Goal: Task Accomplishment & Management: Manage account settings

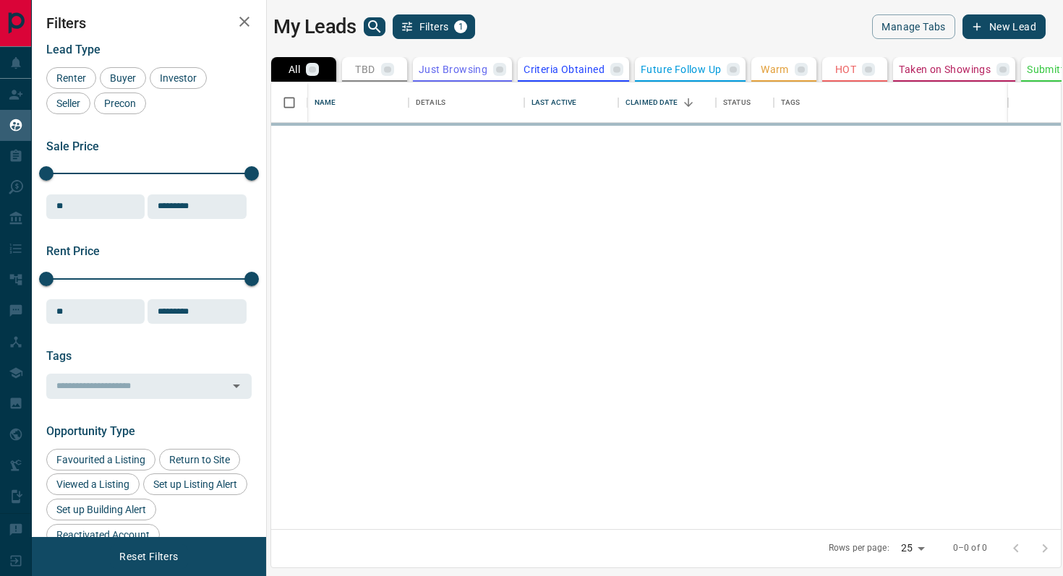
scroll to position [447, 790]
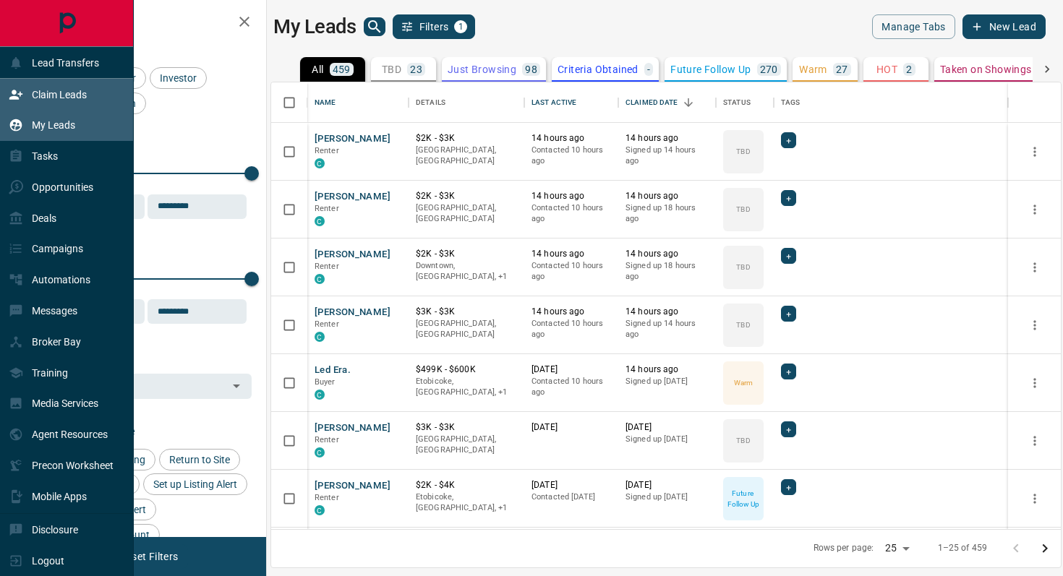
click at [69, 93] on p "Claim Leads" at bounding box center [59, 95] width 55 height 12
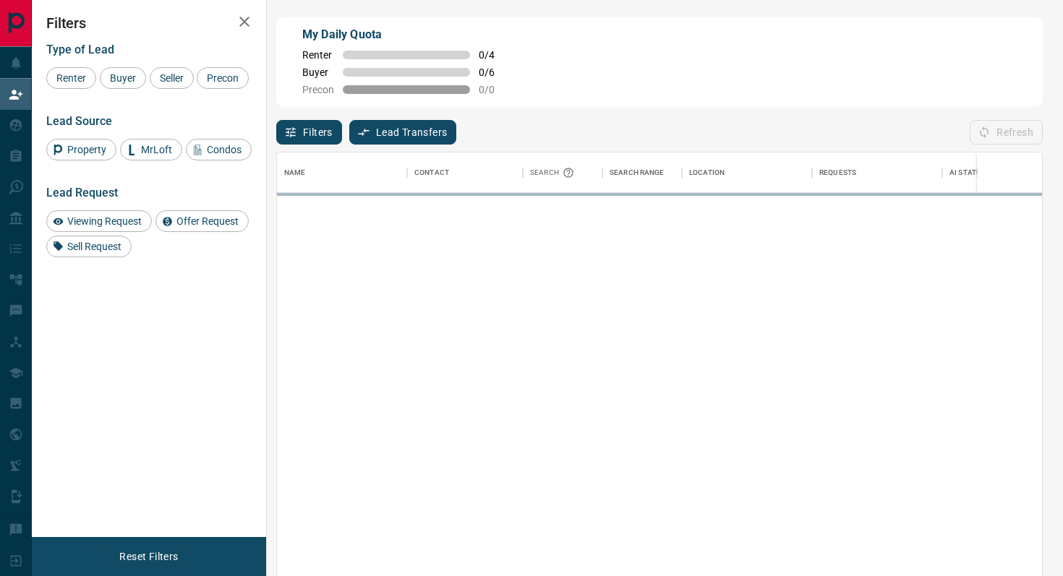
scroll to position [437, 765]
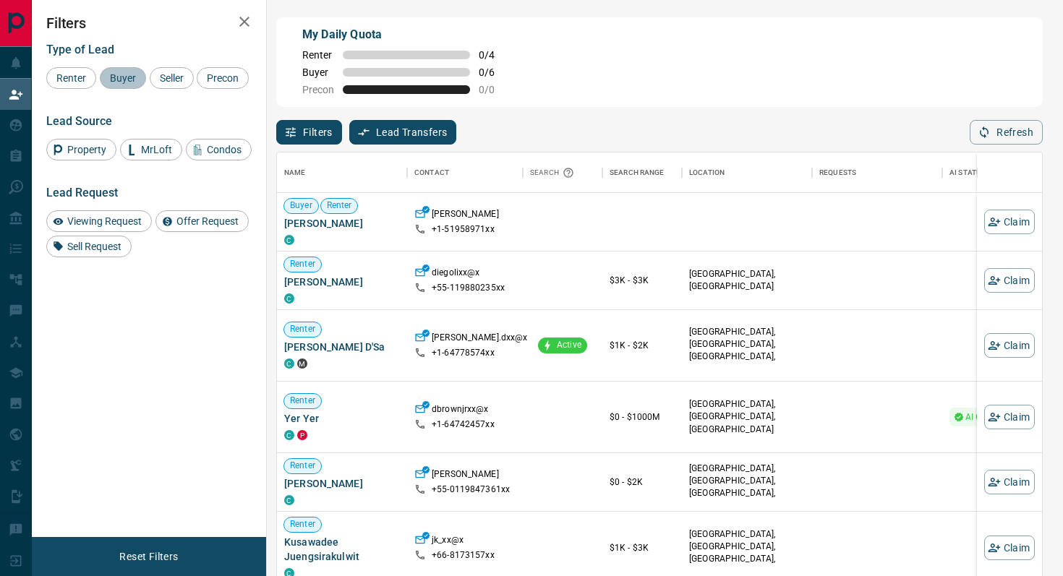
click at [123, 74] on span "Buyer" at bounding box center [123, 78] width 36 height 12
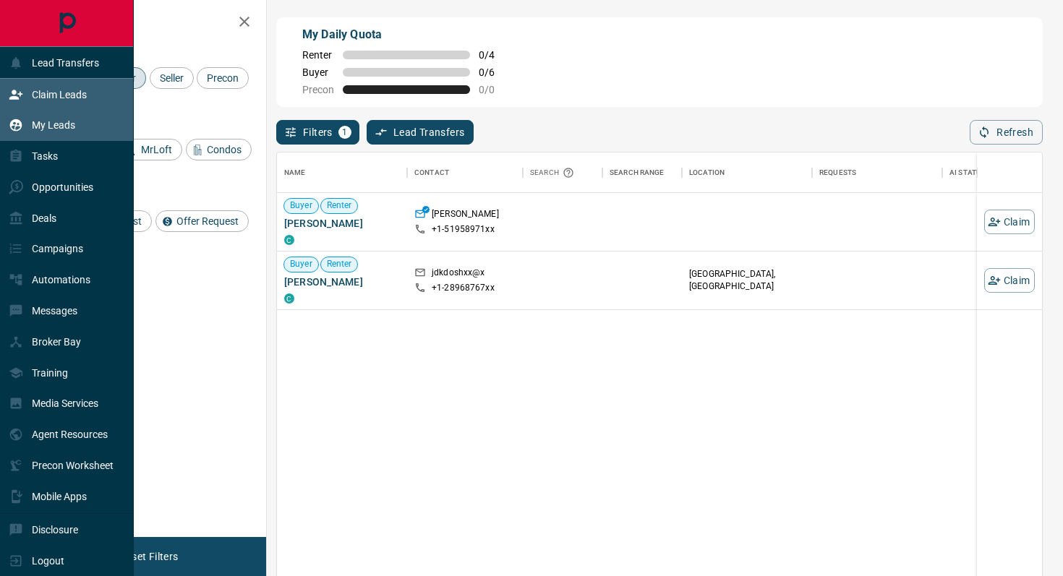
click at [47, 123] on p "My Leads" at bounding box center [53, 125] width 43 height 12
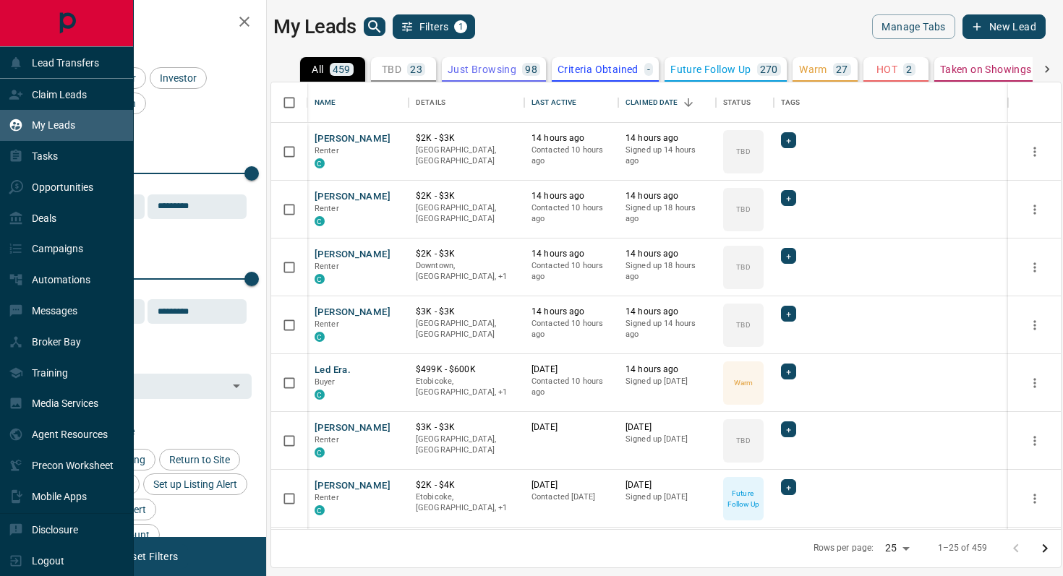
scroll to position [447, 790]
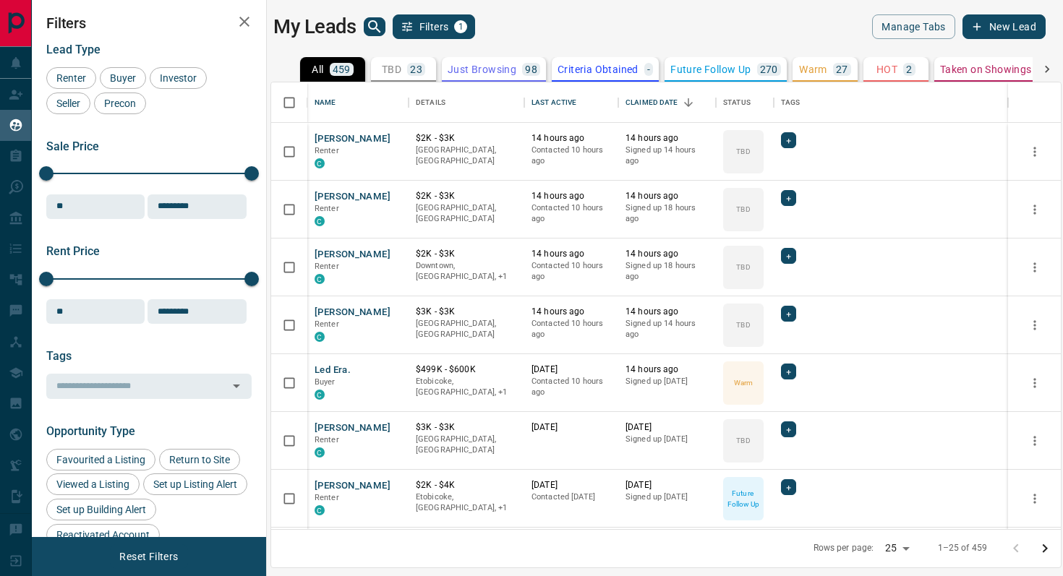
click at [377, 25] on icon "search button" at bounding box center [374, 26] width 12 height 12
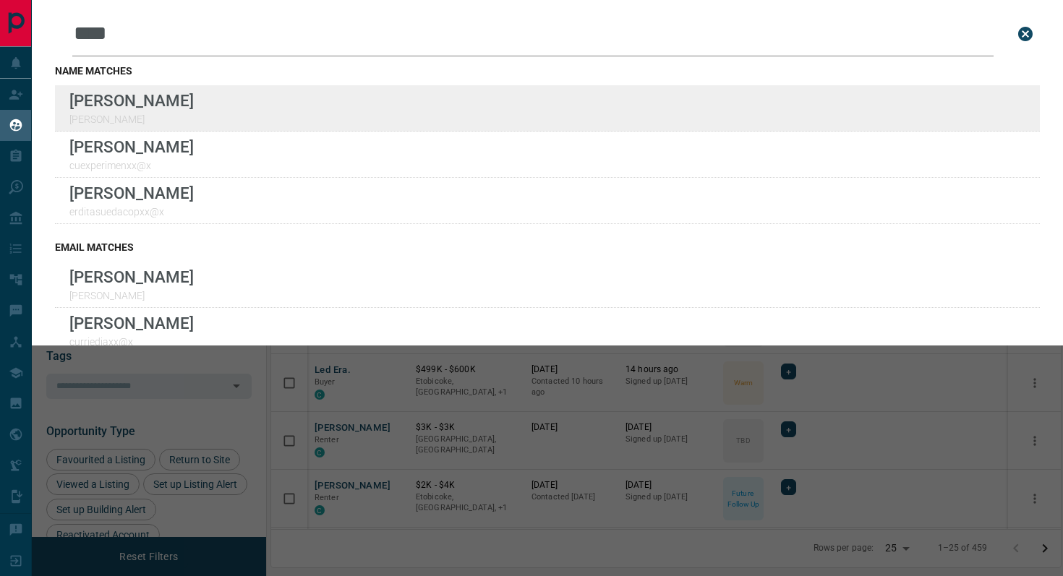
type input "****"
click at [0, 0] on div "Lead Transfers Claim Leads My Leads Tasks Opportunities Deals Campaigns Automat…" at bounding box center [531, 279] width 1063 height 558
